Goal: Transaction & Acquisition: Purchase product/service

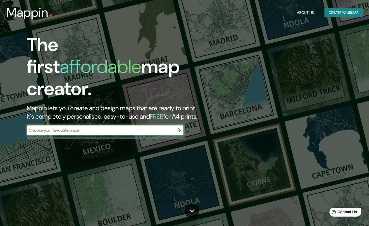
click at [135, 127] on input "text" at bounding box center [100, 130] width 147 height 6
click at [157, 127] on input "text" at bounding box center [100, 130] width 147 height 6
type input "PROFÉTICA, CENTRO HISTÓRICO [GEOGRAPHIC_DATA]"
click at [178, 127] on icon "button" at bounding box center [179, 130] width 6 height 6
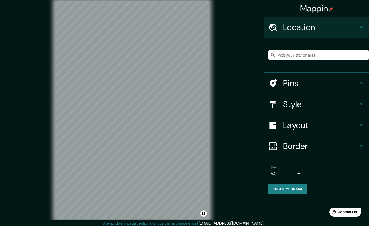
click at [333, 53] on input "Pick your city or area" at bounding box center [319, 54] width 101 height 9
click at [314, 84] on h4 "Pins" at bounding box center [321, 83] width 76 height 10
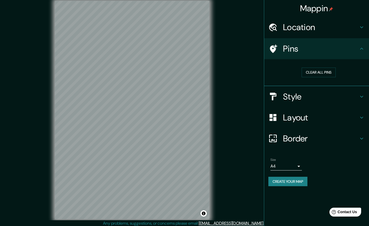
click at [359, 48] on icon at bounding box center [362, 49] width 6 height 6
click at [360, 30] on div "Location" at bounding box center [316, 27] width 105 height 21
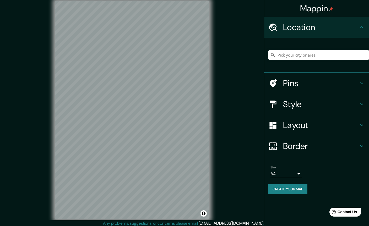
click at [325, 58] on input "Pick your city or area" at bounding box center [319, 54] width 101 height 9
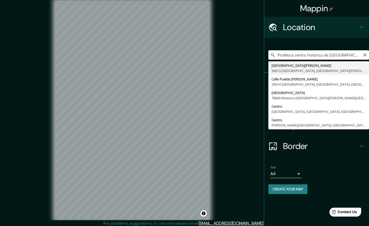
click at [344, 56] on input "Profética centro histórico de [GEOGRAPHIC_DATA]" at bounding box center [319, 54] width 101 height 9
type input "[STREET_ADDRESS][PERSON_NAME][PERSON_NAME]"
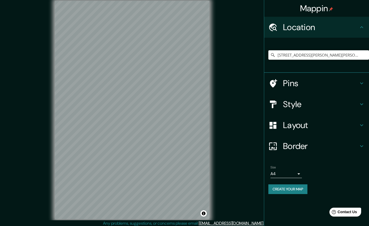
click at [314, 80] on h4 "Pins" at bounding box center [321, 83] width 76 height 10
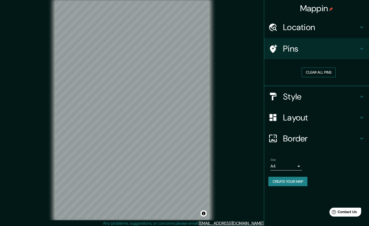
click at [328, 71] on button "Clear all pins" at bounding box center [319, 73] width 34 height 10
click at [339, 49] on h4 "Pins" at bounding box center [321, 49] width 76 height 10
click at [273, 48] on icon at bounding box center [273, 48] width 9 height 9
click at [309, 98] on h4 "Style" at bounding box center [321, 97] width 76 height 10
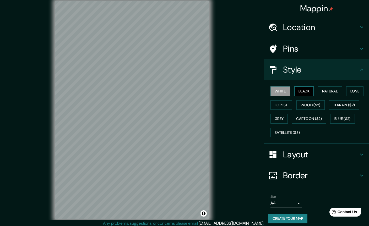
click at [311, 90] on button "Black" at bounding box center [305, 92] width 20 height 10
click at [332, 90] on button "Natural" at bounding box center [330, 92] width 24 height 10
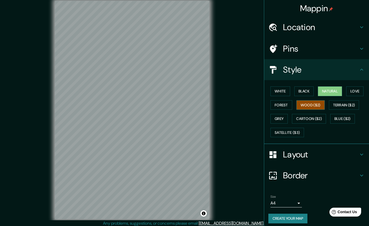
click at [321, 100] on button "Wood ($2)" at bounding box center [311, 105] width 28 height 10
click at [317, 119] on button "Cartoon ($2)" at bounding box center [309, 119] width 34 height 10
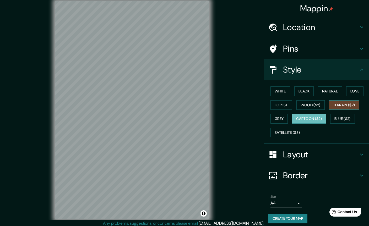
click at [355, 105] on button "Terrain ($2)" at bounding box center [344, 105] width 30 height 10
click at [336, 93] on button "Natural" at bounding box center [330, 92] width 24 height 10
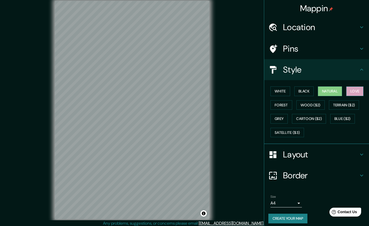
click at [357, 92] on button "Love" at bounding box center [354, 92] width 17 height 10
click at [284, 105] on button "Forest" at bounding box center [282, 105] width 22 height 10
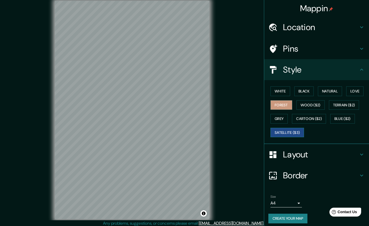
click at [289, 133] on button "Satellite ($3)" at bounding box center [288, 133] width 34 height 10
click at [347, 28] on h4 "Location" at bounding box center [321, 27] width 76 height 10
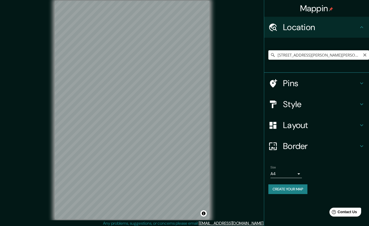
click at [366, 52] on button "Clear" at bounding box center [365, 54] width 4 height 5
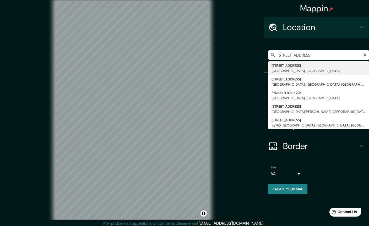
type input "[STREET_ADDRESS]"
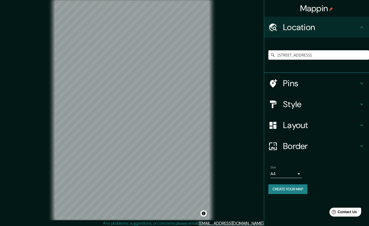
click at [327, 124] on h4 "Layout" at bounding box center [321, 125] width 76 height 10
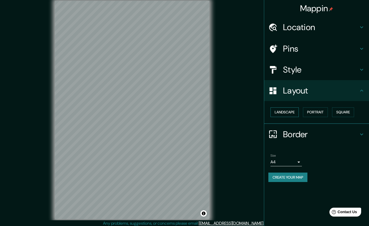
click at [293, 111] on button "Landscape" at bounding box center [285, 113] width 28 height 10
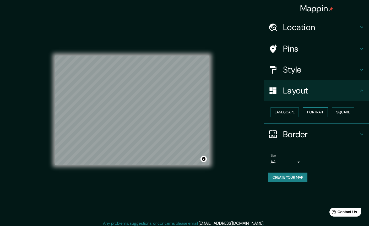
click at [321, 110] on button "Portrait" at bounding box center [315, 113] width 25 height 10
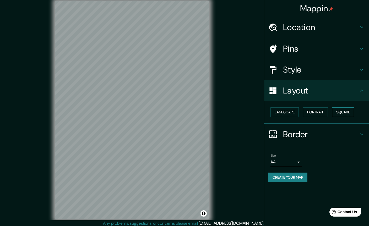
click at [344, 113] on button "Square" at bounding box center [343, 113] width 22 height 10
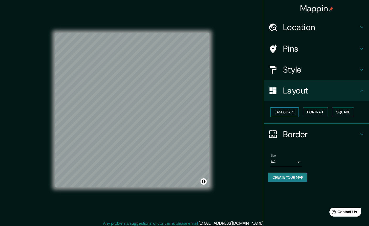
click at [287, 112] on button "Landscape" at bounding box center [285, 113] width 28 height 10
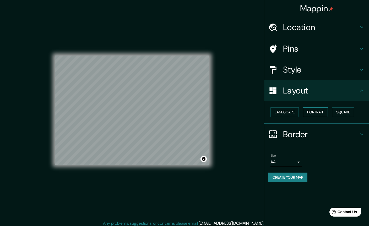
click at [315, 114] on button "Portrait" at bounding box center [315, 113] width 25 height 10
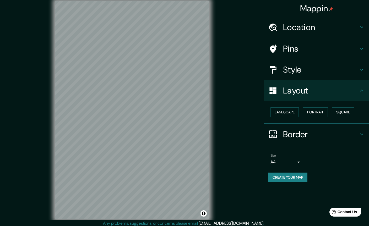
click at [346, 95] on div "Layout" at bounding box center [316, 90] width 105 height 21
click at [316, 92] on h4 "Layout" at bounding box center [321, 91] width 76 height 10
click at [310, 134] on h4 "Border" at bounding box center [321, 134] width 76 height 10
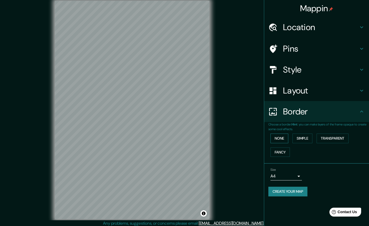
click at [281, 140] on button "None" at bounding box center [280, 139] width 18 height 10
click at [305, 139] on button "Simple" at bounding box center [303, 139] width 20 height 10
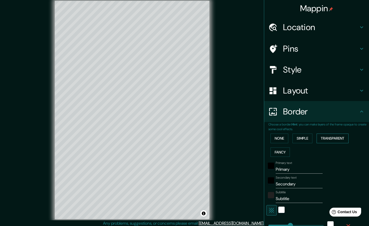
click at [340, 140] on button "Transparent" at bounding box center [333, 139] width 32 height 10
click at [281, 155] on button "Fancy" at bounding box center [280, 153] width 19 height 10
click at [287, 140] on button "None" at bounding box center [280, 139] width 18 height 10
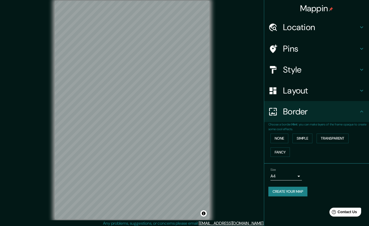
click at [330, 98] on div "Layout" at bounding box center [316, 90] width 105 height 21
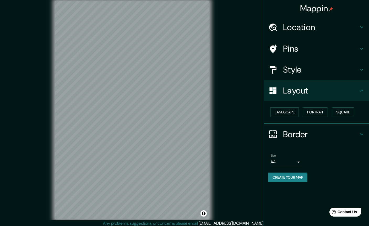
click at [340, 30] on h4 "Location" at bounding box center [321, 27] width 76 height 10
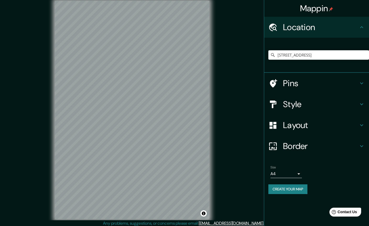
click at [315, 83] on h4 "Pins" at bounding box center [321, 83] width 76 height 10
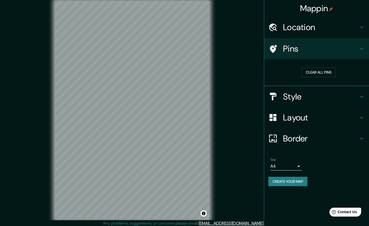
click at [360, 53] on div "Pins" at bounding box center [316, 48] width 105 height 21
click at [305, 113] on h4 "Layout" at bounding box center [321, 118] width 76 height 10
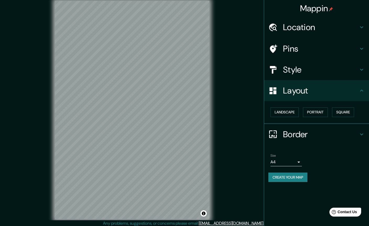
click at [318, 81] on div "Layout" at bounding box center [316, 90] width 105 height 21
click at [324, 68] on h4 "Style" at bounding box center [321, 70] width 76 height 10
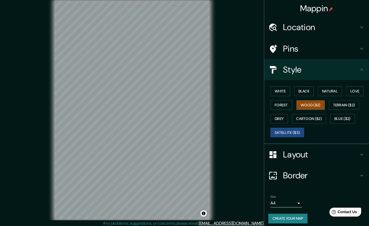
click at [312, 103] on button "Wood ($2)" at bounding box center [311, 105] width 28 height 10
click at [309, 94] on button "Black" at bounding box center [305, 92] width 20 height 10
click at [314, 106] on button "Wood ($2)" at bounding box center [311, 105] width 28 height 10
click at [318, 102] on button "Wood ($2)" at bounding box center [311, 105] width 28 height 10
click at [303, 89] on button "Black" at bounding box center [305, 92] width 20 height 10
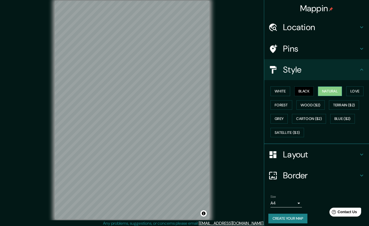
click at [329, 87] on button "Natural" at bounding box center [330, 92] width 24 height 10
click at [316, 102] on button "Wood ($2)" at bounding box center [311, 105] width 28 height 10
click at [346, 28] on h4 "Location" at bounding box center [321, 27] width 76 height 10
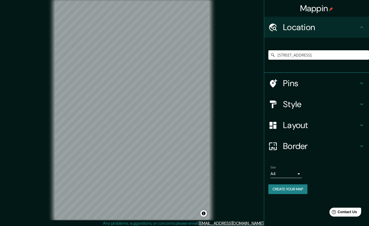
click at [345, 83] on h4 "Pins" at bounding box center [321, 83] width 76 height 10
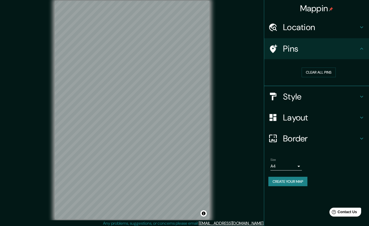
click at [331, 134] on h4 "Border" at bounding box center [321, 139] width 76 height 10
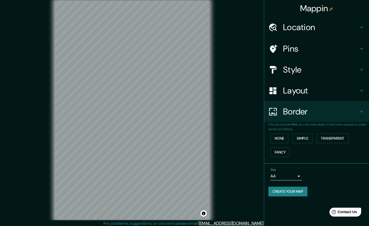
click at [351, 113] on h4 "Border" at bounding box center [321, 111] width 76 height 10
click at [283, 138] on button "None" at bounding box center [280, 139] width 18 height 10
click at [335, 91] on h4 "Layout" at bounding box center [321, 91] width 76 height 10
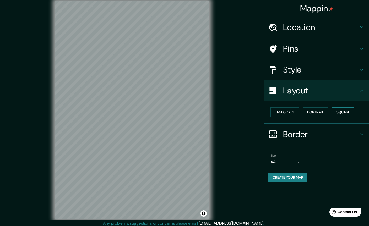
click at [349, 114] on button "Square" at bounding box center [343, 113] width 22 height 10
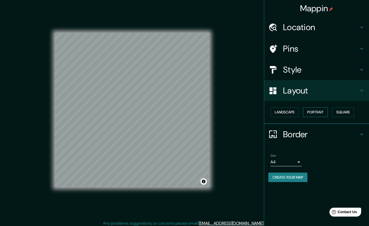
click at [321, 114] on button "Portrait" at bounding box center [315, 113] width 25 height 10
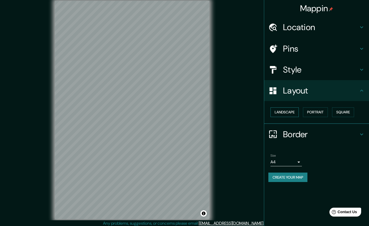
click at [299, 111] on button "Landscape" at bounding box center [285, 113] width 28 height 10
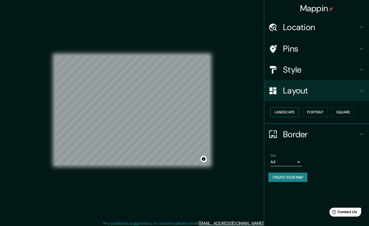
click at [297, 111] on button "Landscape" at bounding box center [285, 113] width 28 height 10
click at [320, 109] on button "Portrait" at bounding box center [315, 113] width 25 height 10
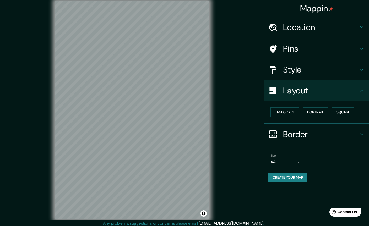
click at [291, 162] on body "Mappin Location [STREET_ADDRESS] Pins Style Layout Landscape Portrait Square Bo…" at bounding box center [184, 113] width 369 height 226
click at [294, 181] on li "A3" at bounding box center [286, 181] width 31 height 9
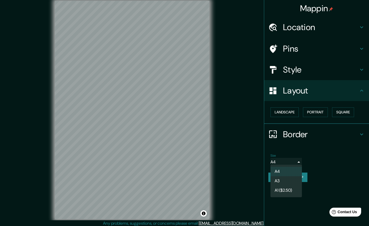
type input "a4"
click at [303, 179] on button "Create your map" at bounding box center [288, 178] width 39 height 10
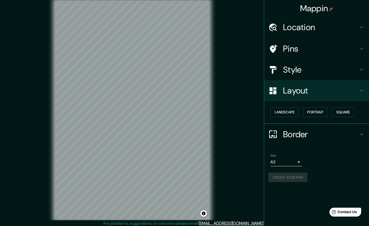
click at [305, 178] on div "Create your map" at bounding box center [317, 178] width 97 height 10
click at [341, 30] on h4 "Location" at bounding box center [321, 27] width 76 height 10
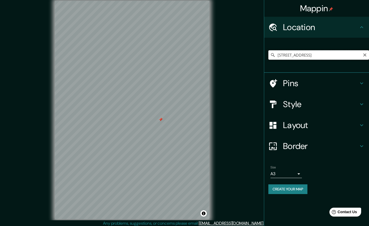
click at [346, 56] on input "[STREET_ADDRESS]" at bounding box center [319, 54] width 101 height 9
click at [365, 53] on icon "Clear" at bounding box center [365, 55] width 4 height 4
click at [296, 87] on h4 "Pins" at bounding box center [321, 83] width 76 height 10
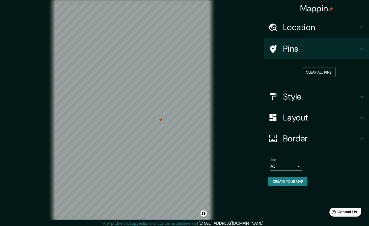
click at [328, 72] on button "Clear all pins" at bounding box center [319, 73] width 34 height 10
click at [339, 28] on h4 "Location" at bounding box center [321, 27] width 76 height 10
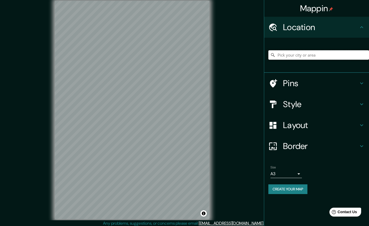
click at [319, 58] on input "Pick your city or area" at bounding box center [319, 54] width 101 height 9
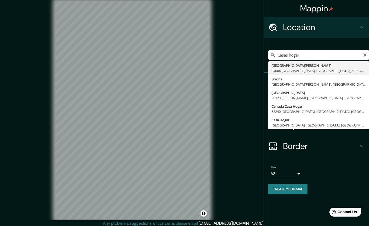
click at [367, 57] on input "Casas hogar" at bounding box center [319, 54] width 101 height 9
type input "Casas hogar"
click at [367, 52] on button "Clear" at bounding box center [365, 54] width 4 height 5
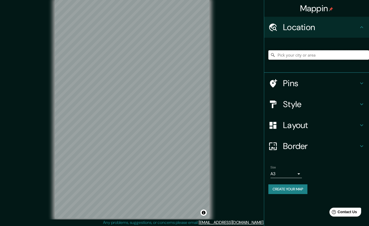
scroll to position [18, 0]
